Goal: Information Seeking & Learning: Learn about a topic

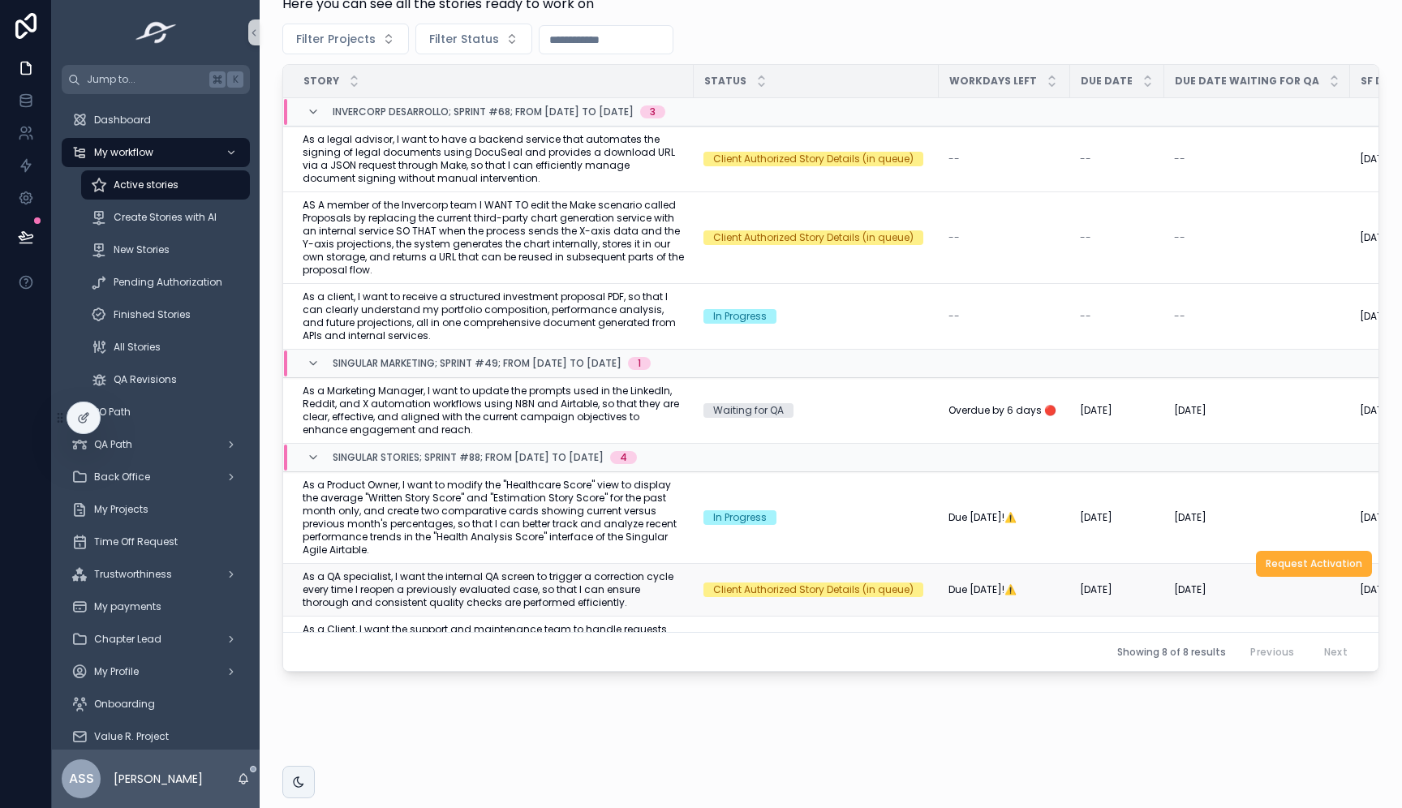
scroll to position [136, 0]
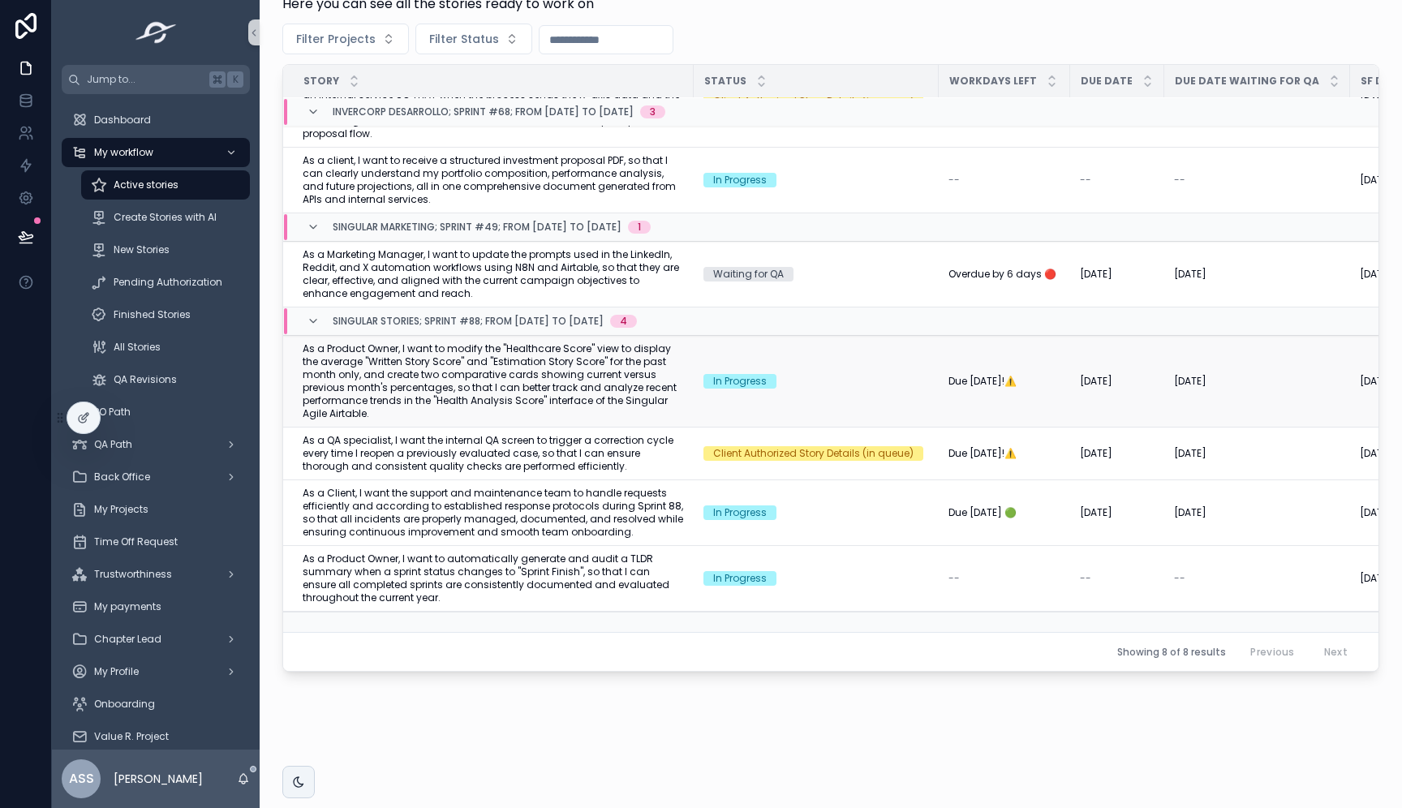
click at [625, 392] on span "As a Product Owner, I want to modify the "Healthcare Score" view to display the…" at bounding box center [493, 381] width 381 height 78
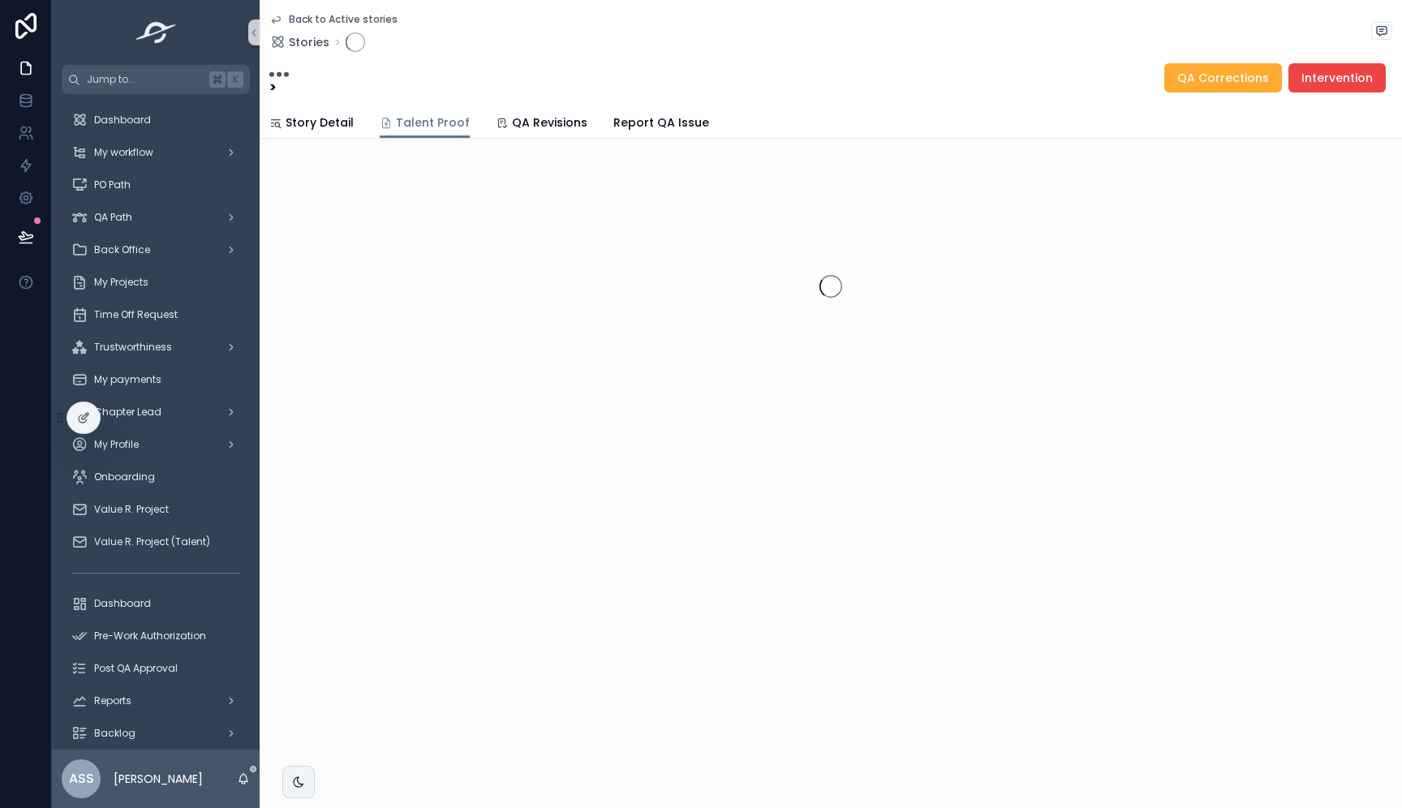
click at [438, 122] on span "Talent Proof" at bounding box center [433, 122] width 74 height 16
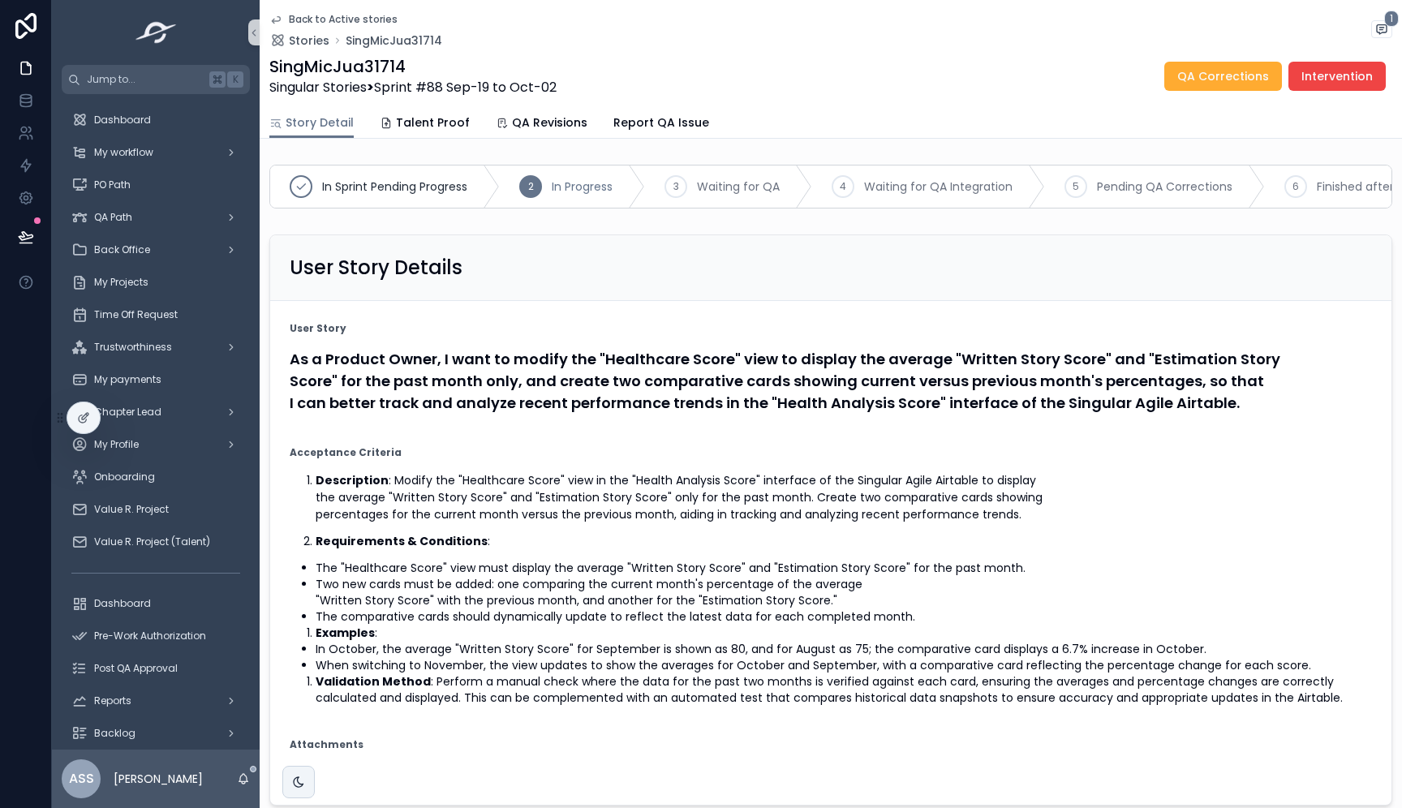
click at [265, 19] on div "Back to Active stories Stories SingMicJua31714 1 SingMicJua31714 Singular Stori…" at bounding box center [831, 69] width 1142 height 139
click at [273, 19] on icon "scrollable content" at bounding box center [276, 20] width 8 height 6
